Goal: Find contact information: Find contact information

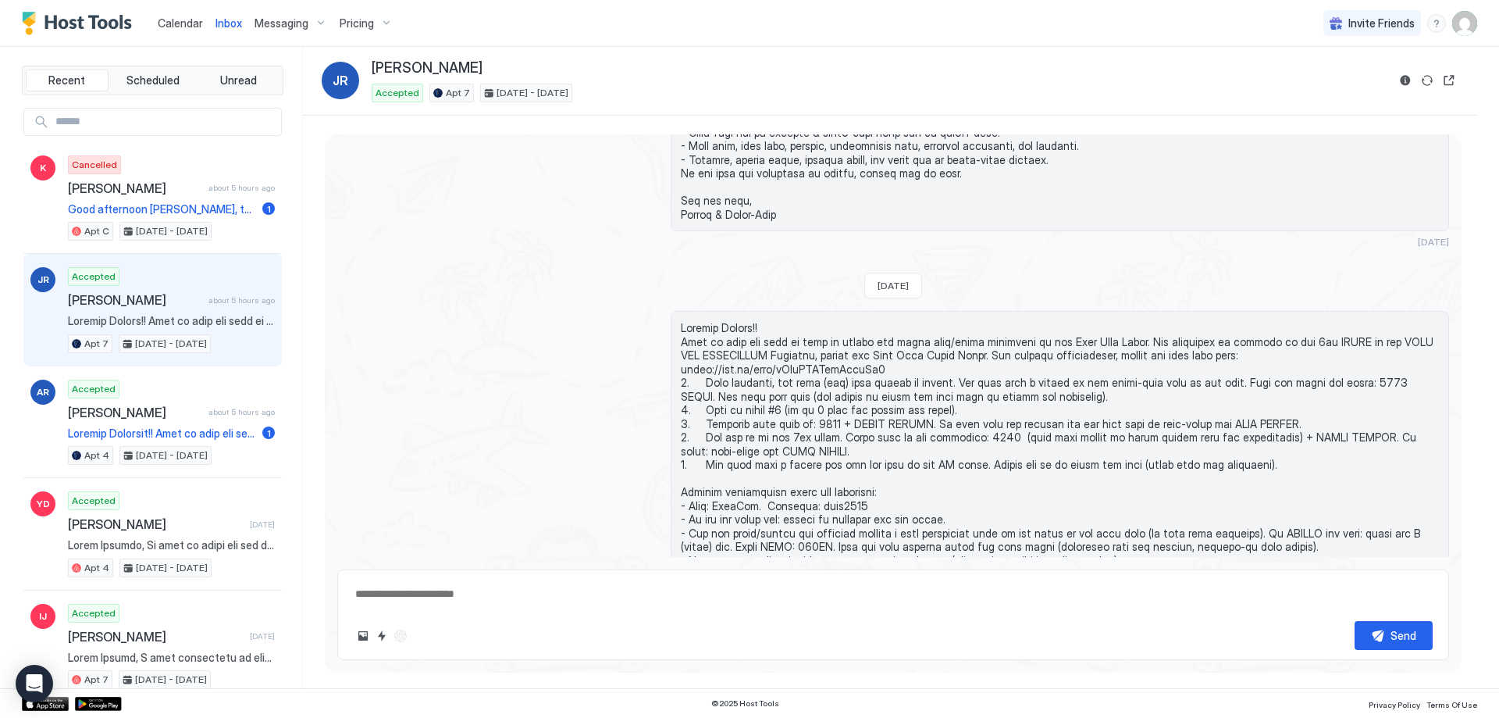
scroll to position [891, 0]
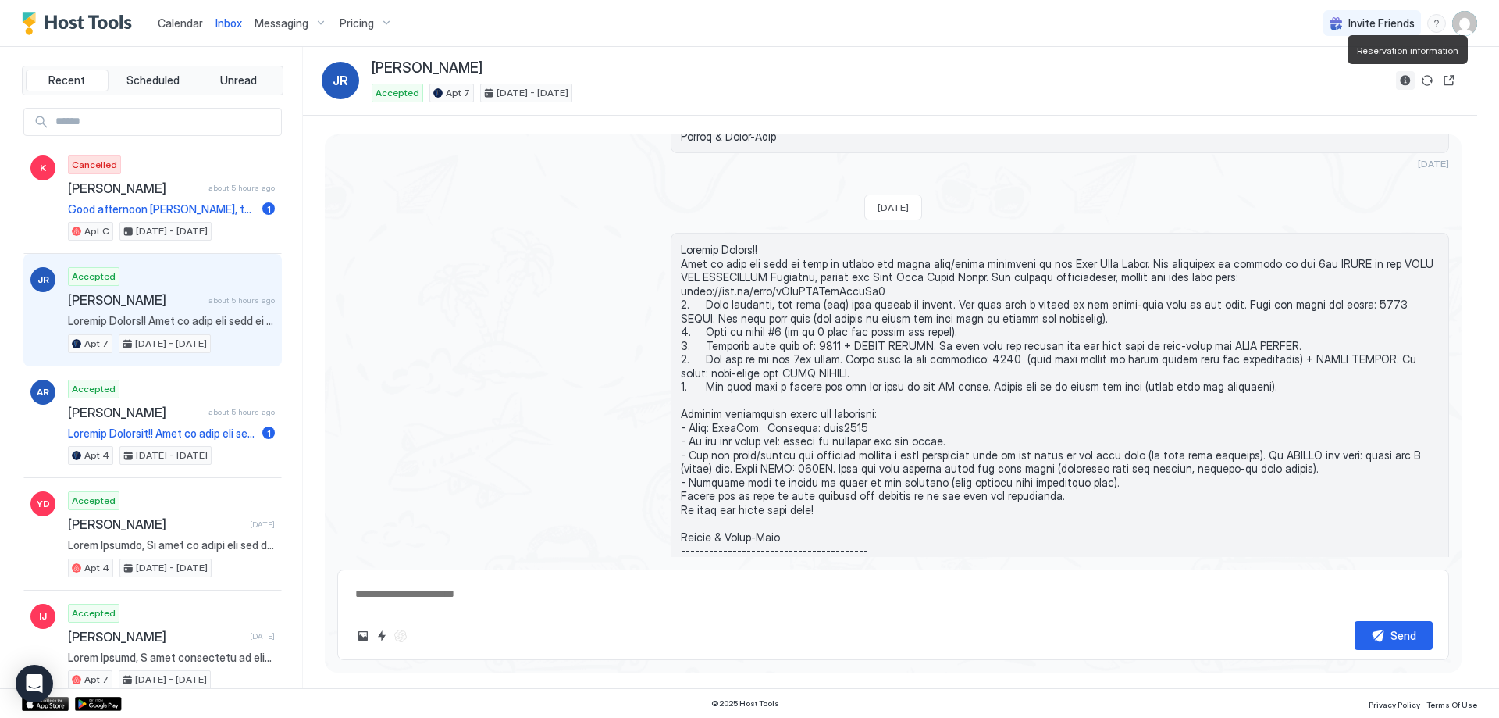
click at [1399, 82] on button "Reservation information" at bounding box center [1405, 80] width 19 height 19
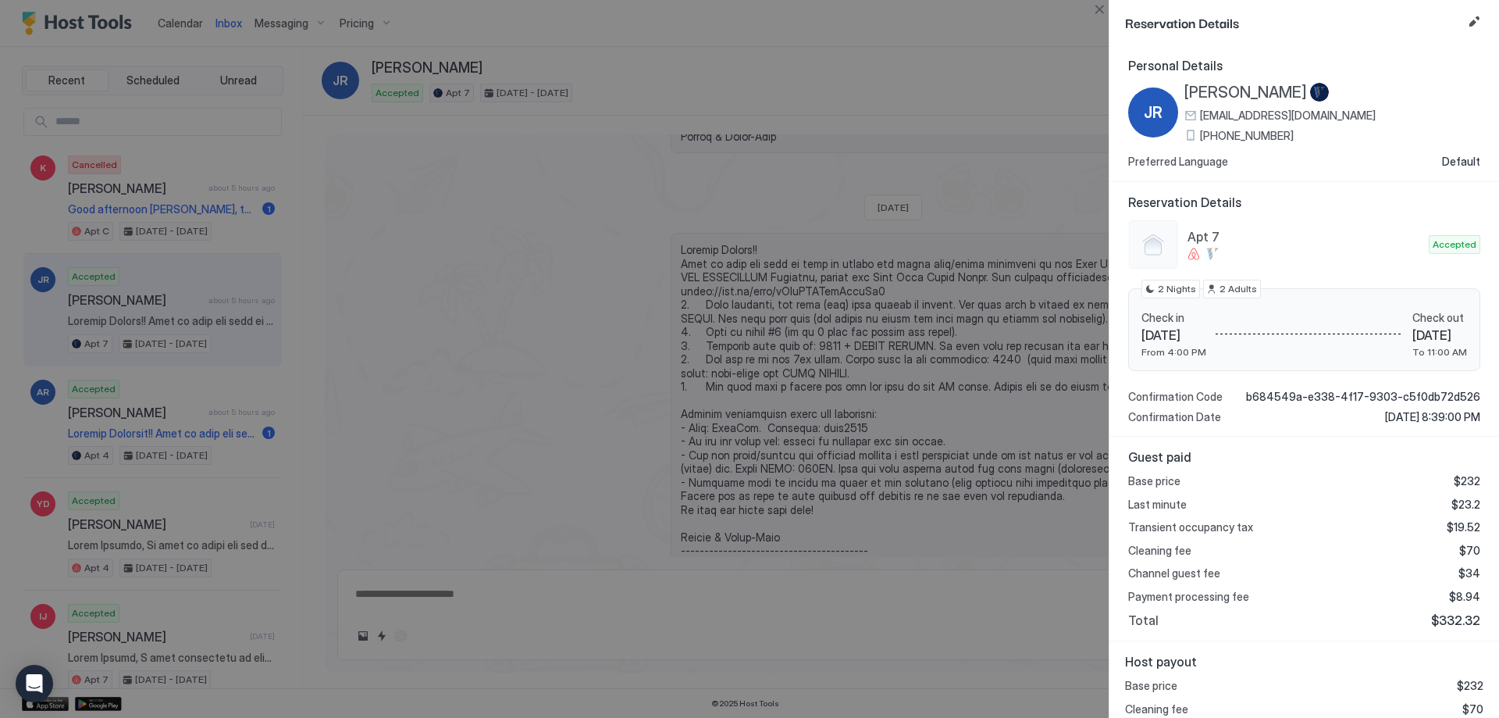
drag, startPoint x: 1284, startPoint y: 136, endPoint x: 1198, endPoint y: 142, distance: 86.9
click at [1198, 142] on div "JR [PERSON_NAME] [EMAIL_ADDRESS][DOMAIN_NAME] [PHONE_NUMBER] Preferred Language…" at bounding box center [1304, 126] width 352 height 86
copy span "[PHONE_NUMBER]"
click at [780, 277] on div at bounding box center [749, 359] width 1499 height 718
click at [1099, 8] on button "Close" at bounding box center [1099, 9] width 19 height 19
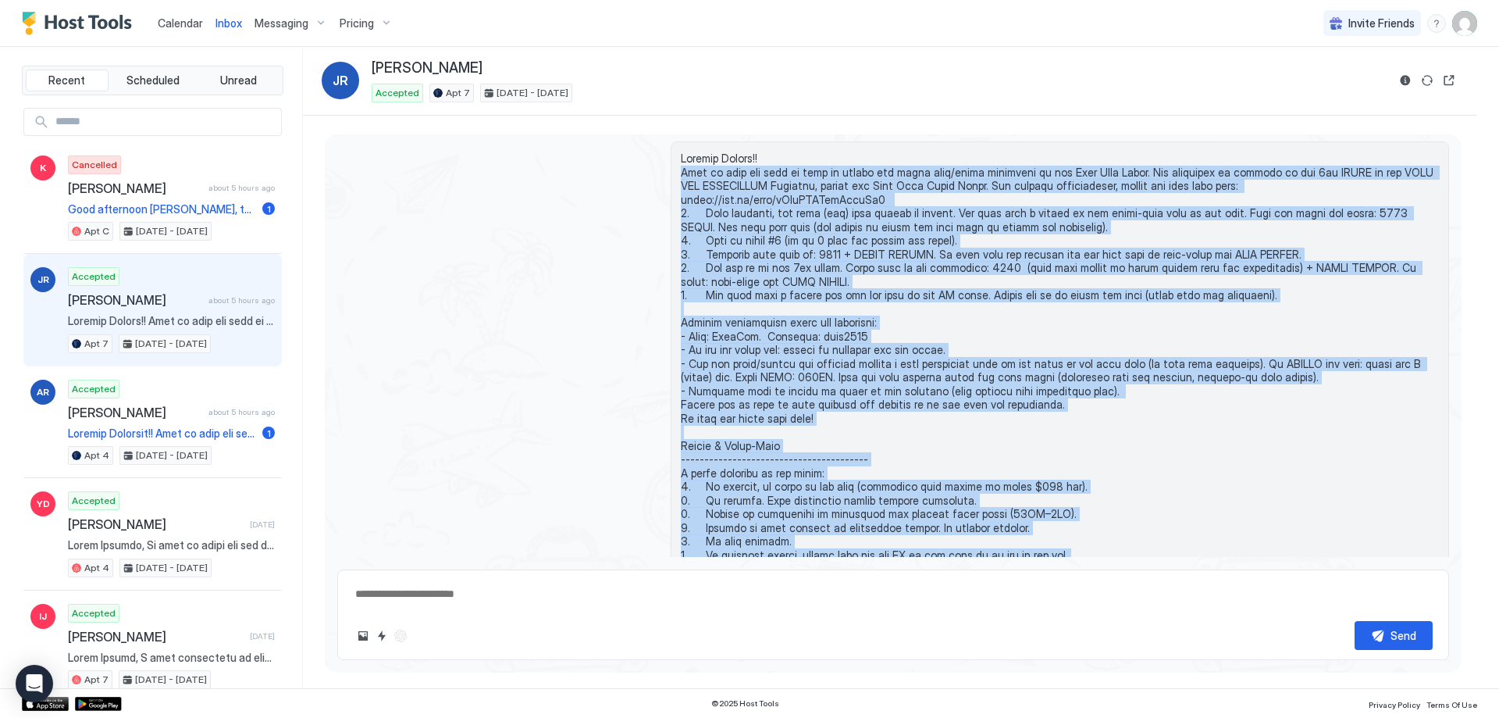
scroll to position [1047, 0]
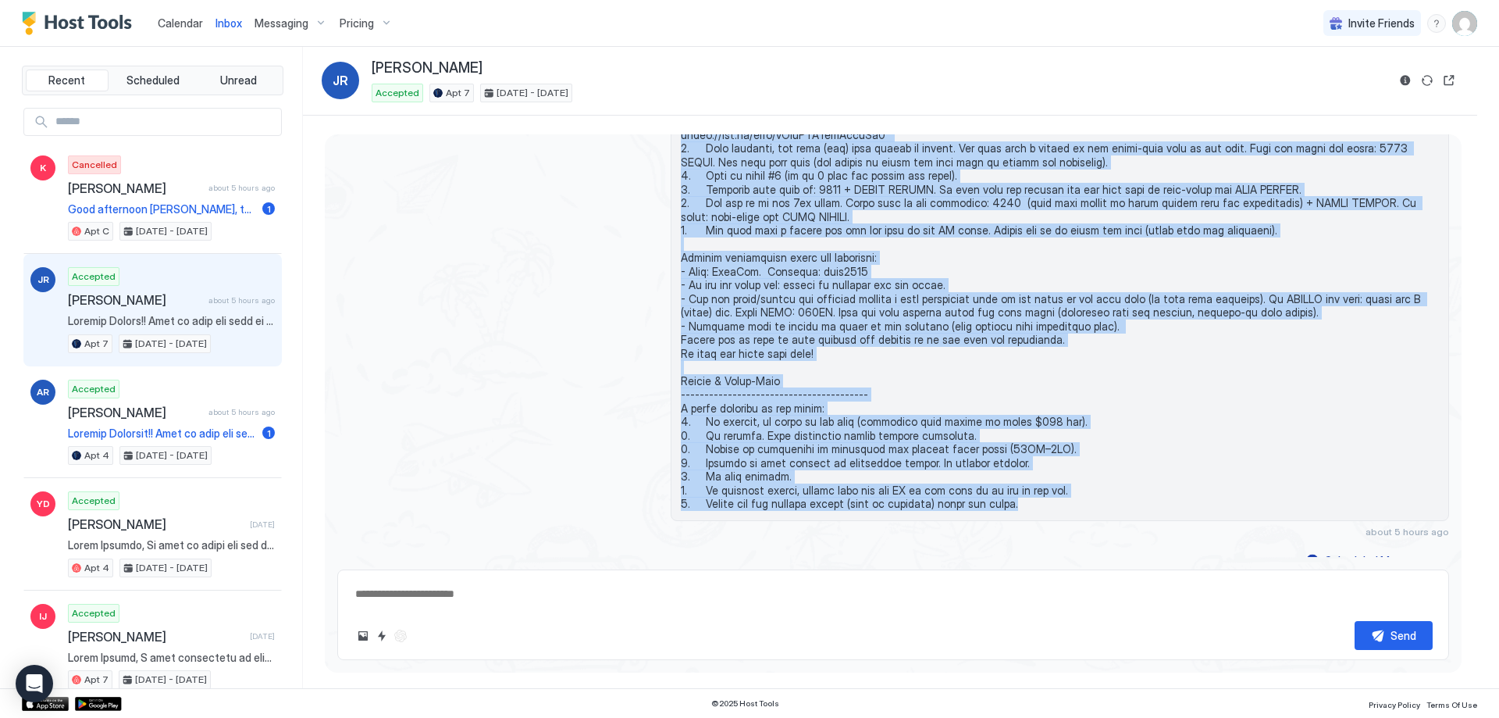
drag, startPoint x: 679, startPoint y: 262, endPoint x: 1059, endPoint y: 497, distance: 446.6
click at [1059, 497] on div at bounding box center [1060, 299] width 778 height 444
copy span "This is what you need to know to access our ocean view/beach apartment in the […"
click at [1404, 77] on button "Reservation information" at bounding box center [1405, 80] width 19 height 19
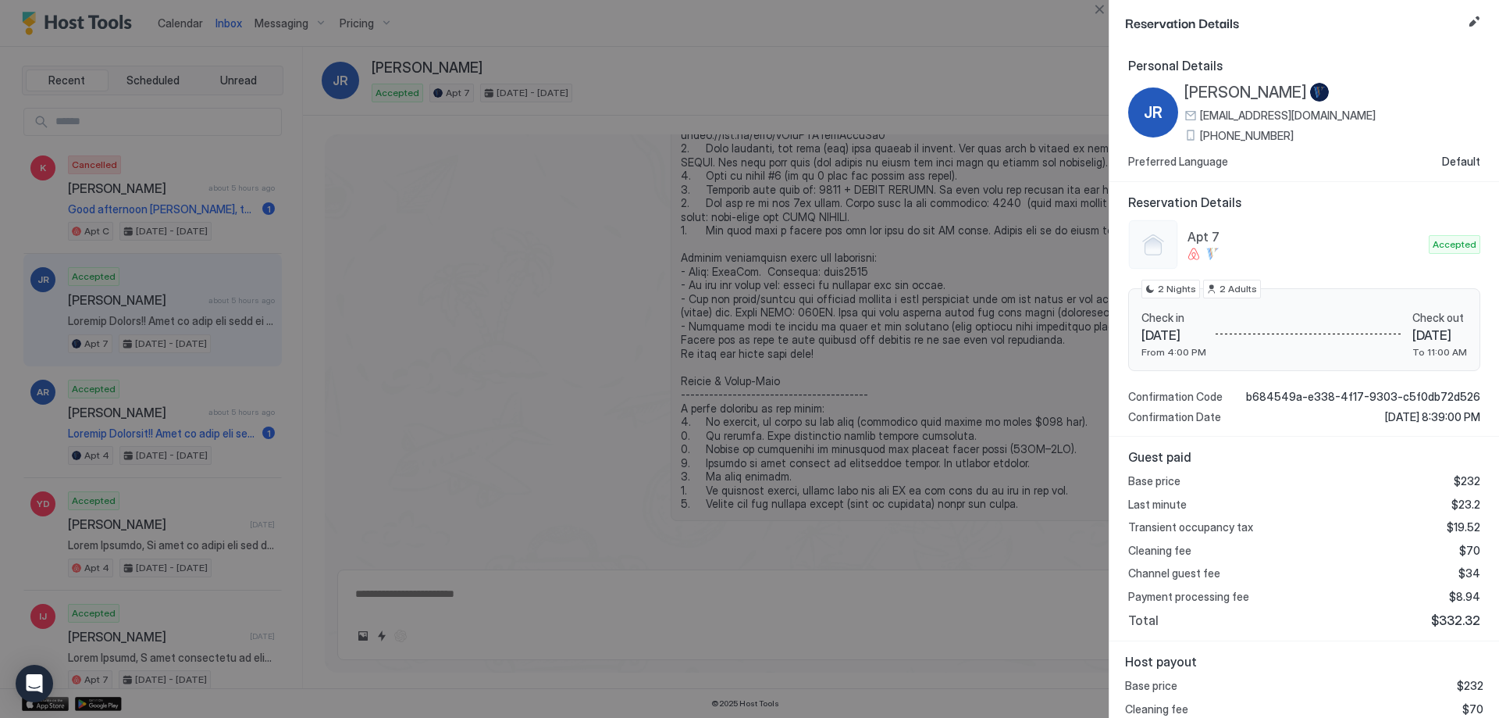
click at [543, 317] on div at bounding box center [749, 359] width 1499 height 718
click at [1095, 9] on button "Close" at bounding box center [1099, 9] width 19 height 19
